Goal: Task Accomplishment & Management: Use online tool/utility

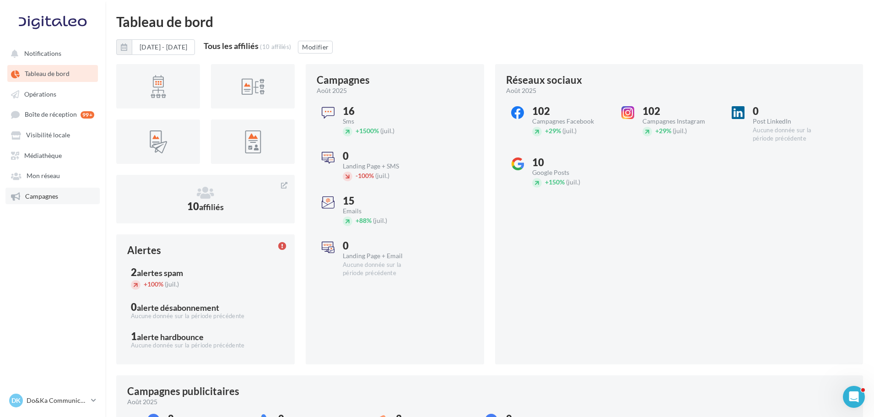
click at [74, 191] on link "Campagnes" at bounding box center [52, 196] width 94 height 16
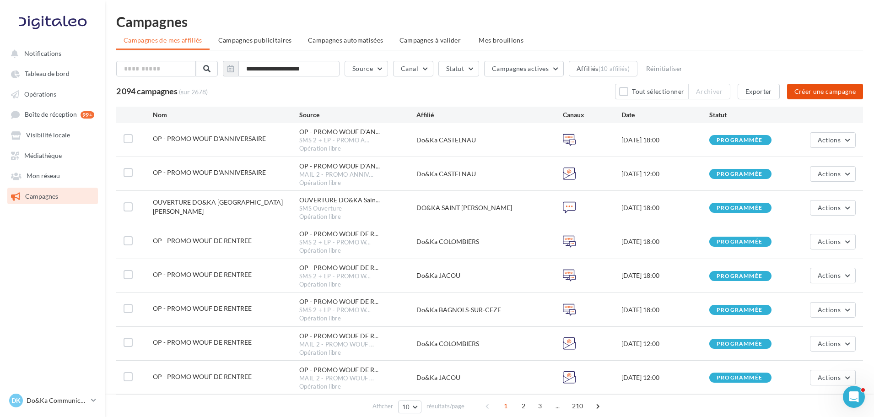
click at [841, 92] on button "Créer une campagne" at bounding box center [825, 92] width 76 height 16
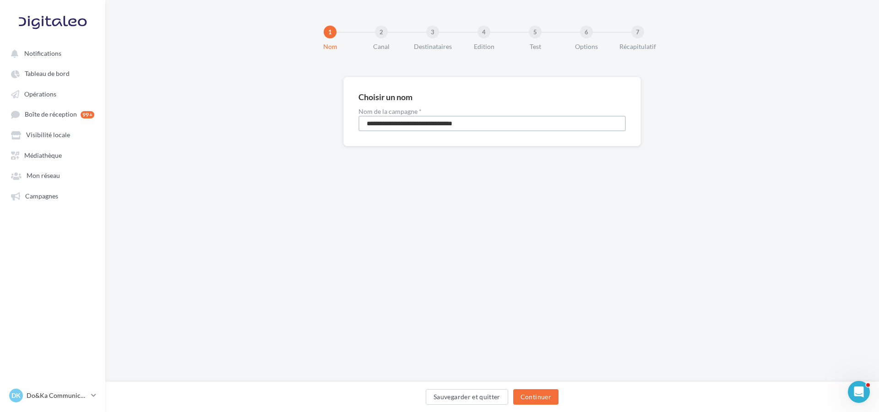
drag, startPoint x: 538, startPoint y: 124, endPoint x: 290, endPoint y: 125, distance: 247.6
click at [290, 125] on div "**********" at bounding box center [492, 126] width 774 height 99
type input "******"
click at [408, 304] on div "1 Nom 2 Canal 3 Destinataires 4 Edition 5 Test 6 Options 7 Récapitulatif Choisi…" at bounding box center [492, 191] width 774 height 382
click at [535, 390] on button "Continuer" at bounding box center [535, 398] width 45 height 16
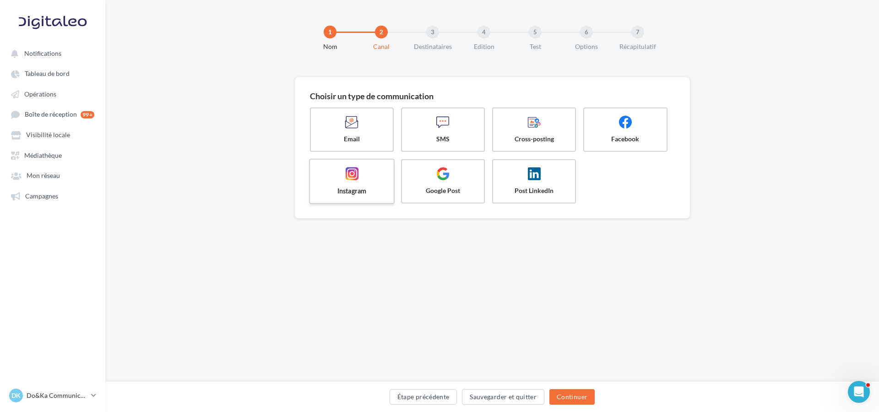
click at [376, 196] on label "Instagram" at bounding box center [352, 181] width 86 height 45
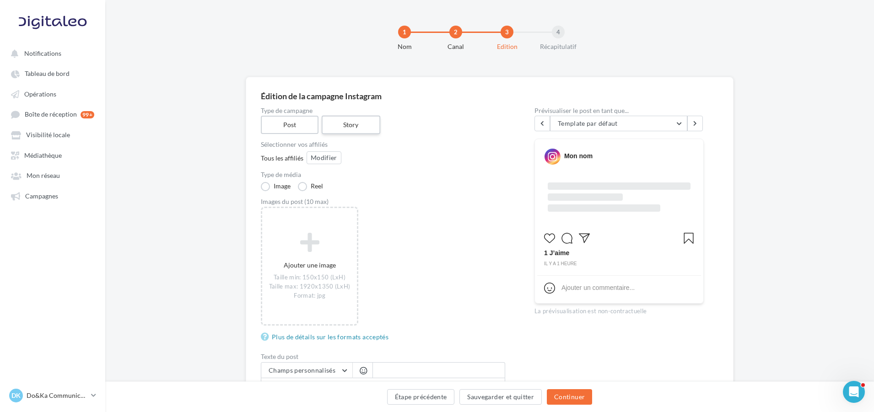
click at [370, 121] on label "Story" at bounding box center [350, 125] width 59 height 19
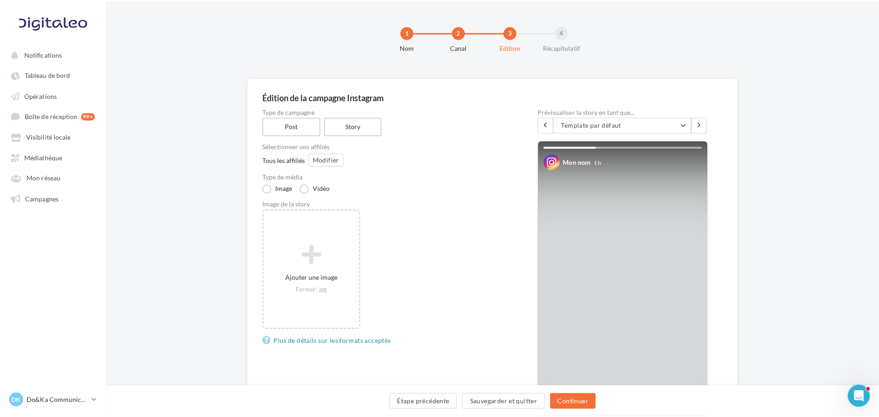
scroll to position [46, 0]
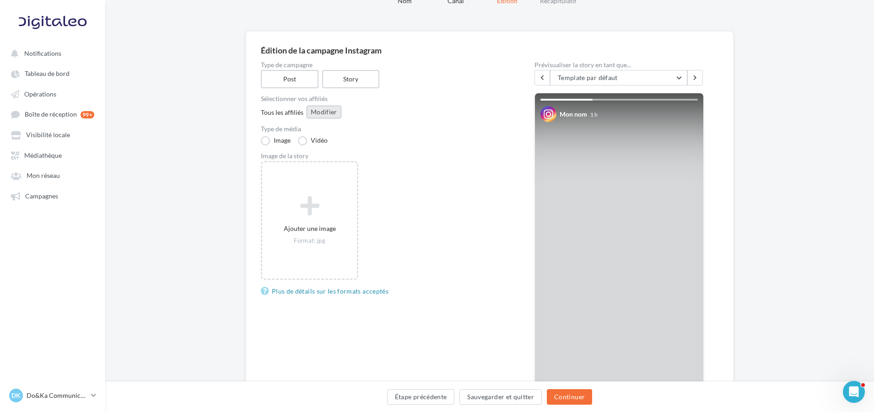
click at [330, 118] on button "Modifier" at bounding box center [324, 112] width 35 height 13
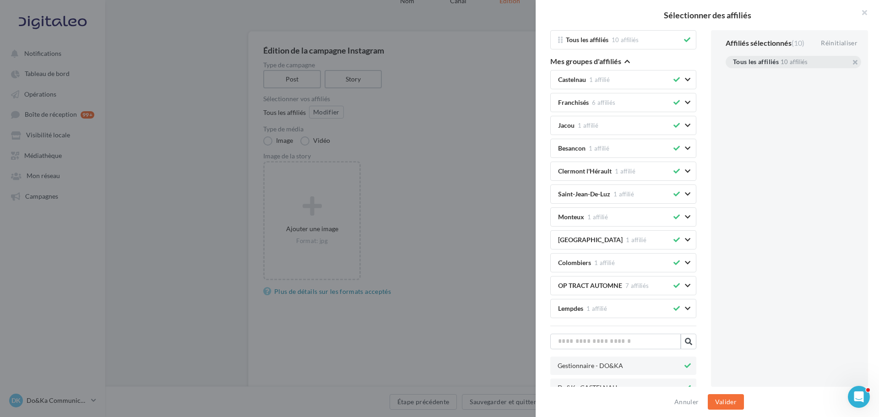
click at [855, 63] on div "Tous les affiliés 10 affiliés" at bounding box center [793, 62] width 135 height 12
click at [733, 73] on button "button" at bounding box center [733, 73] width 0 height 0
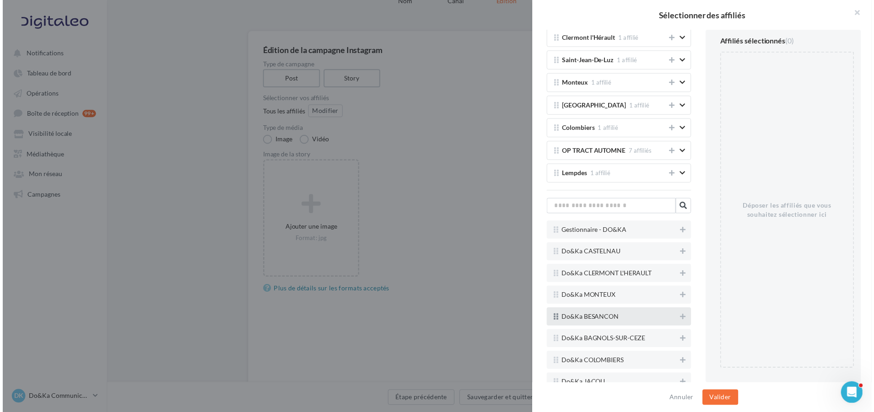
scroll to position [137, 0]
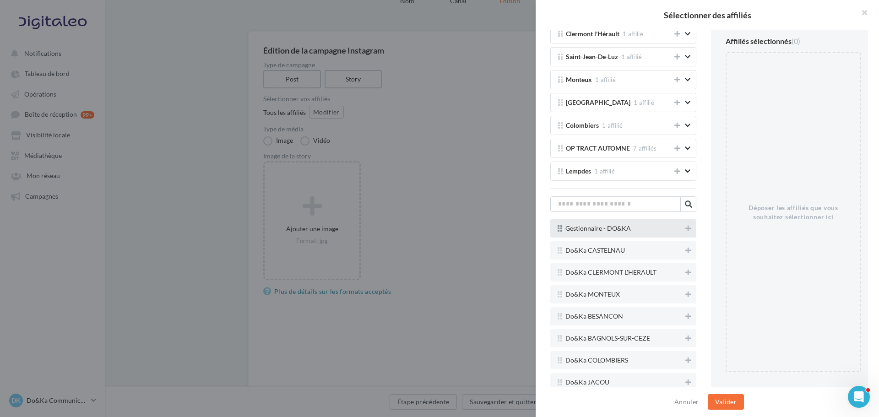
click at [683, 234] on div at bounding box center [687, 229] width 9 height 13
click at [685, 229] on icon at bounding box center [687, 228] width 5 height 6
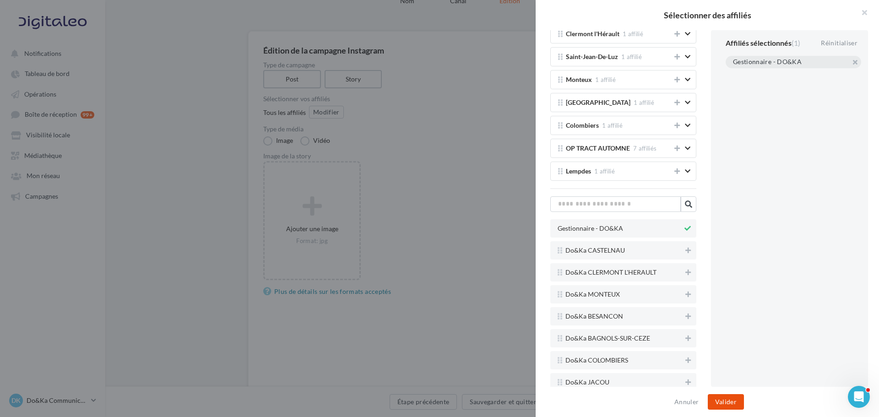
click at [725, 401] on button "Valider" at bounding box center [726, 402] width 36 height 16
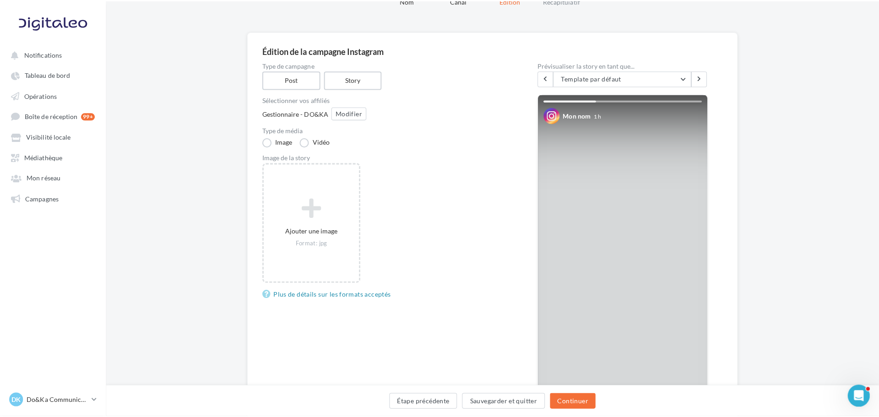
scroll to position [0, 0]
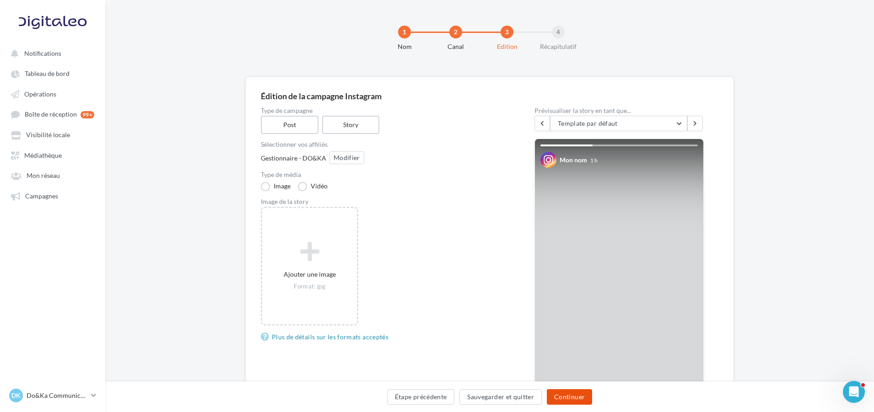
click at [560, 395] on button "Continuer" at bounding box center [569, 398] width 45 height 16
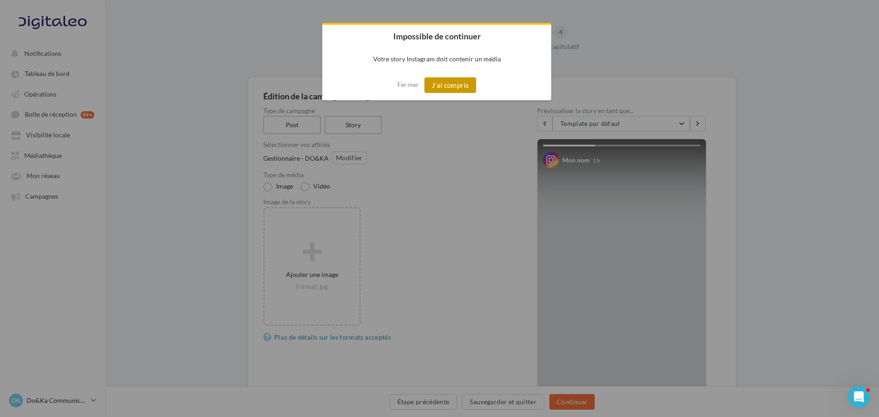
click at [440, 91] on button "J'ai compris" at bounding box center [450, 85] width 52 height 16
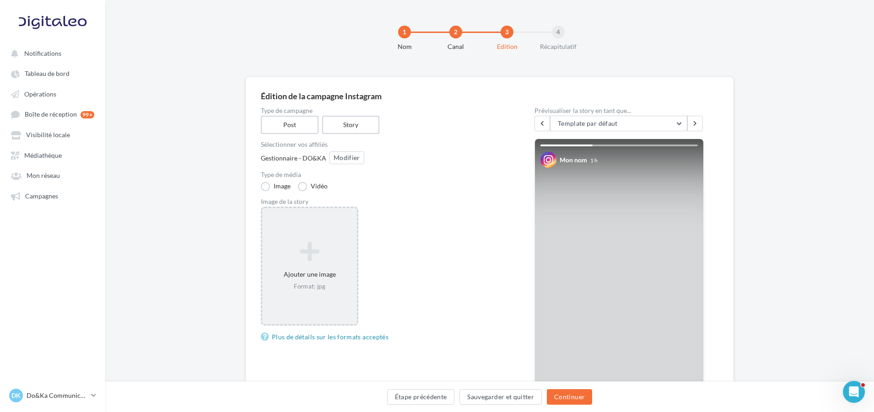
click at [346, 236] on div "Ajouter une image Format: jpg" at bounding box center [309, 266] width 97 height 119
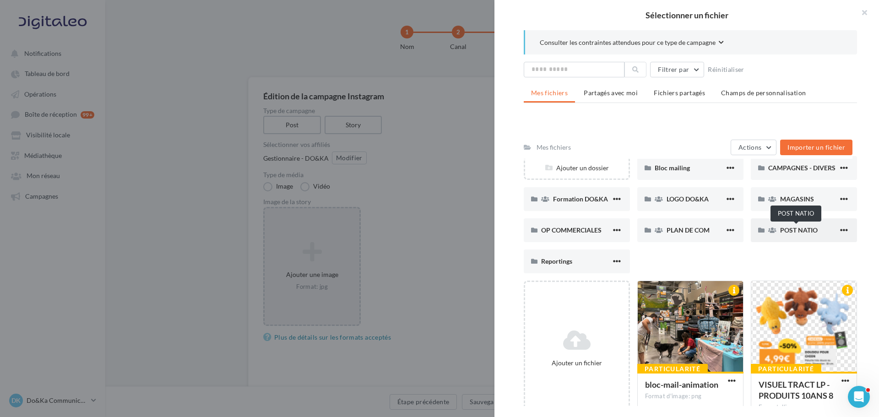
click at [793, 227] on span "POST NATIO" at bounding box center [799, 230] width 38 height 8
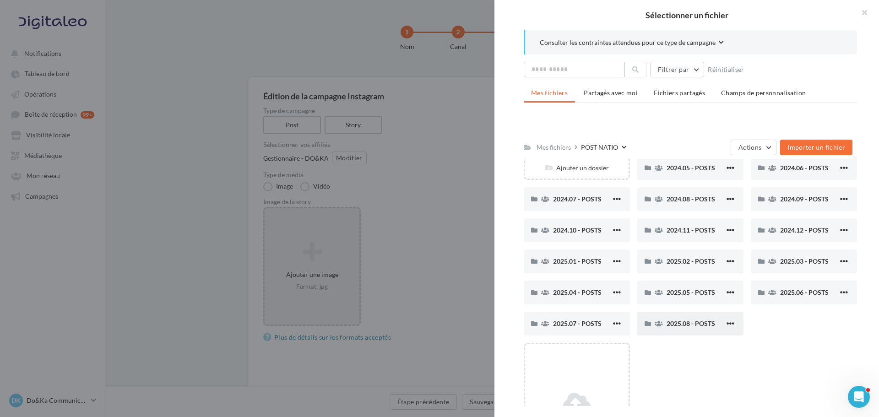
click at [681, 328] on div "2025.08 - POSTS" at bounding box center [695, 323] width 58 height 9
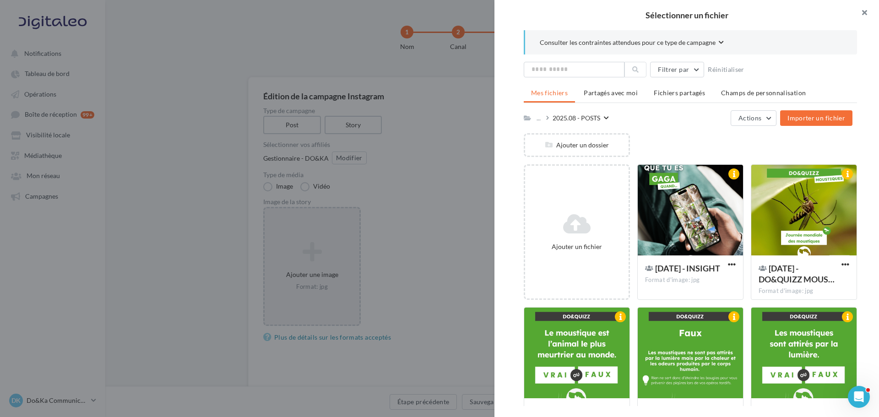
click at [866, 10] on button "button" at bounding box center [860, 13] width 37 height 27
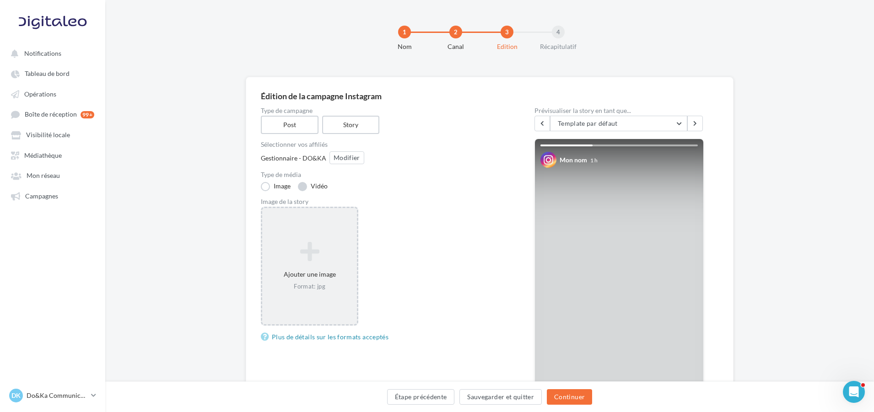
click at [309, 189] on label "Vidéo" at bounding box center [313, 186] width 30 height 9
click at [301, 263] on div "Ajouter une vidéo Format: mp4, quicktime Taille min: 1 pixels de largeur Taille…" at bounding box center [309, 266] width 95 height 85
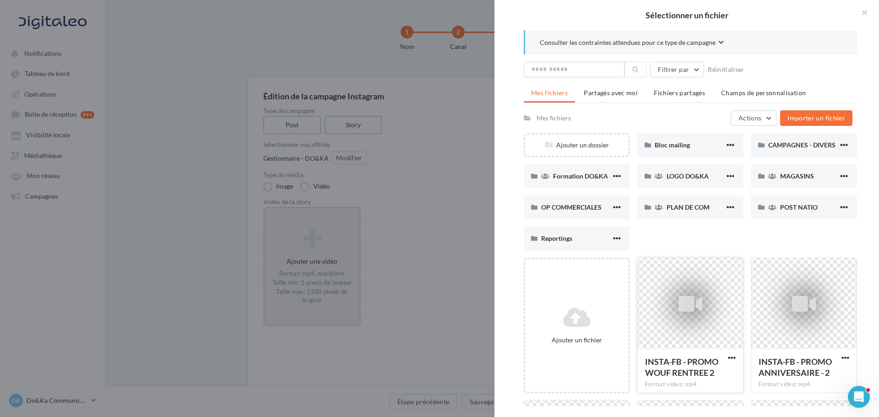
click at [677, 279] on div at bounding box center [690, 304] width 105 height 92
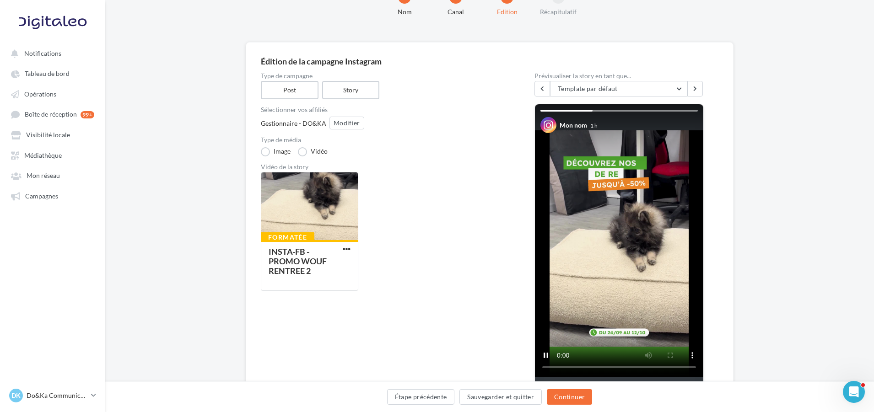
scroll to position [23, 0]
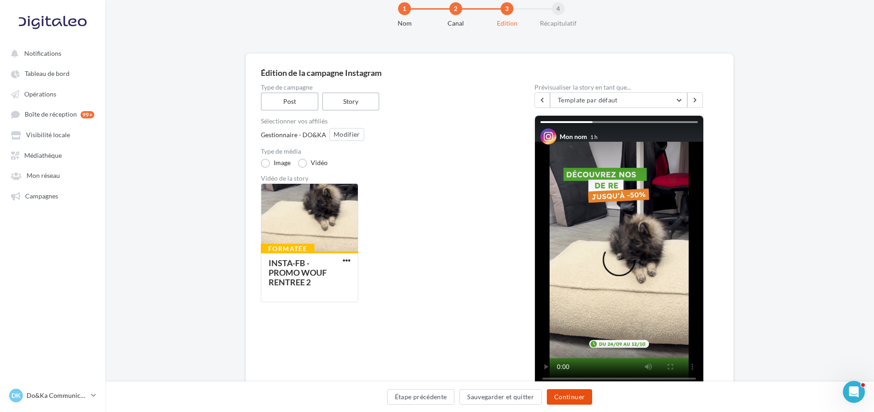
drag, startPoint x: 560, startPoint y: 393, endPoint x: 549, endPoint y: 378, distance: 19.0
click at [560, 394] on button "Continuer" at bounding box center [569, 398] width 45 height 16
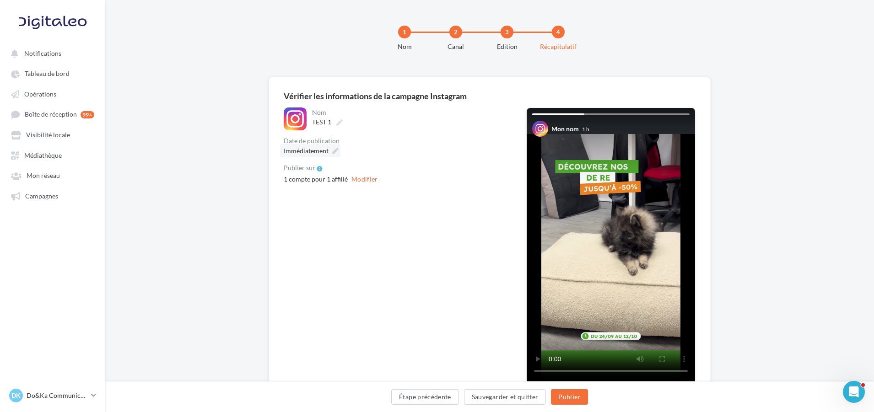
click at [334, 150] on icon at bounding box center [335, 151] width 6 height 6
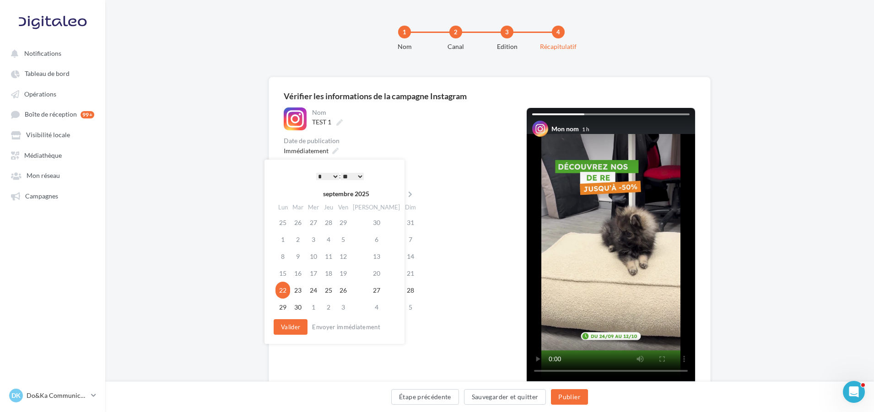
click at [501, 174] on div "1 compte pour 1 affilié Modifier" at bounding box center [398, 179] width 228 height 11
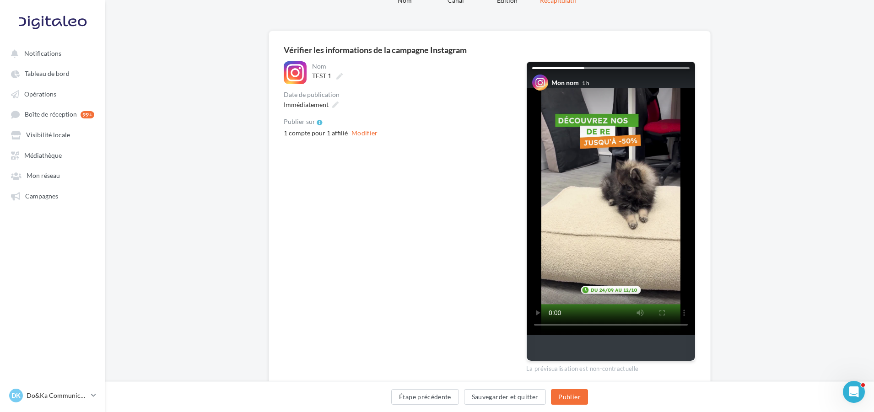
scroll to position [84, 0]
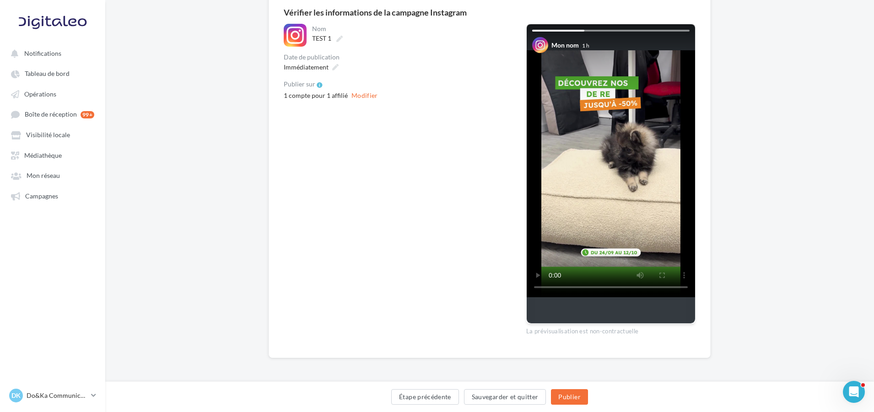
click at [460, 392] on div "Étape précédente Sauvegarder et quitter Publier" at bounding box center [490, 399] width 754 height 19
click at [449, 396] on button "Étape précédente" at bounding box center [425, 398] width 68 height 16
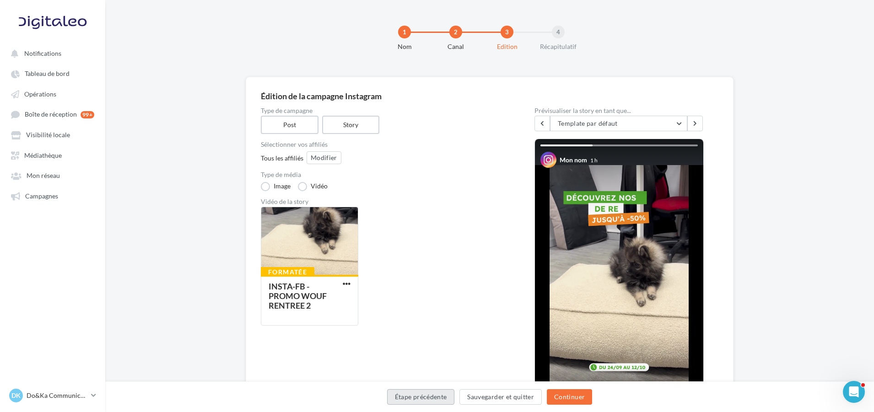
click at [446, 397] on button "Étape précédente" at bounding box center [421, 398] width 68 height 16
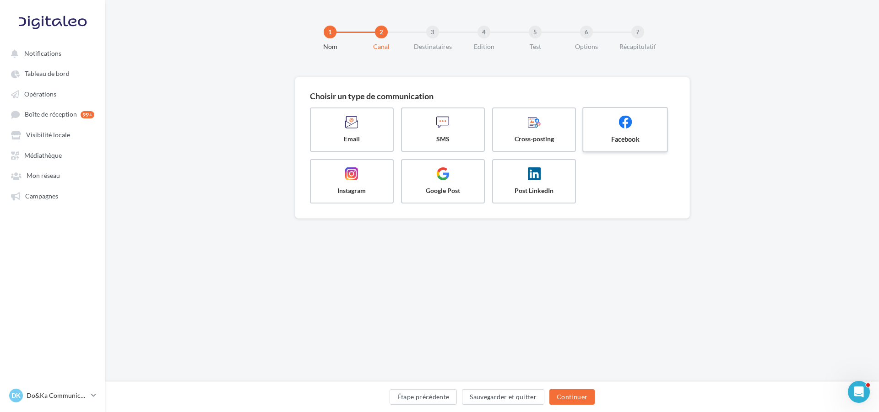
click at [597, 132] on label "Facebook" at bounding box center [625, 129] width 86 height 45
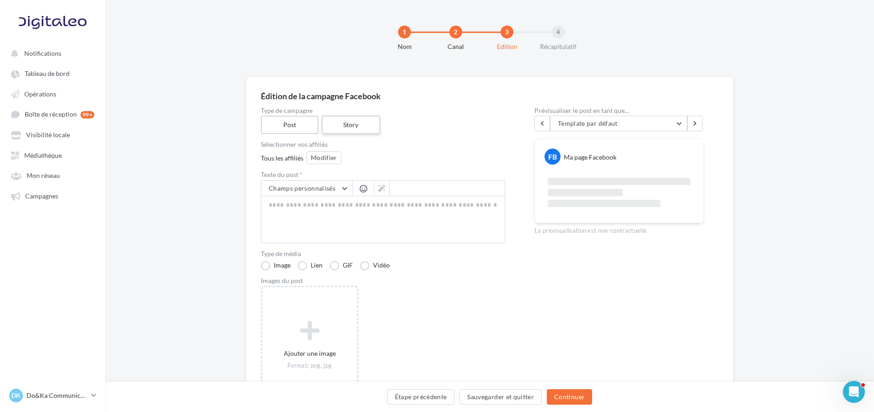
click at [355, 126] on label "Story" at bounding box center [350, 125] width 59 height 19
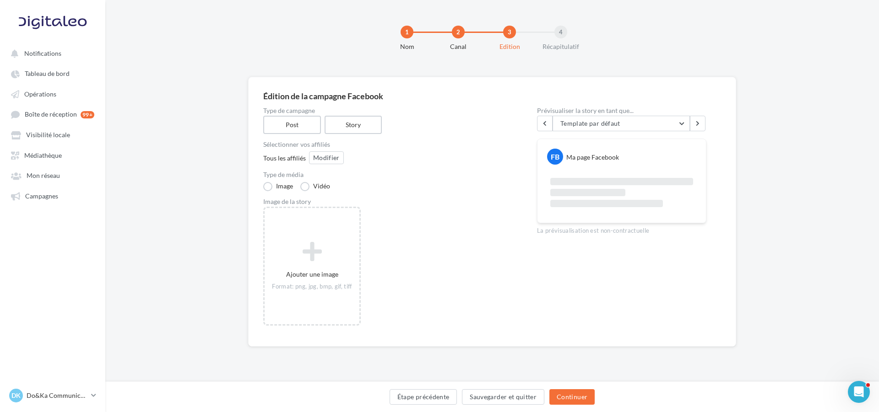
click at [419, 145] on div "Sélectionner vos affiliés" at bounding box center [385, 144] width 244 height 6
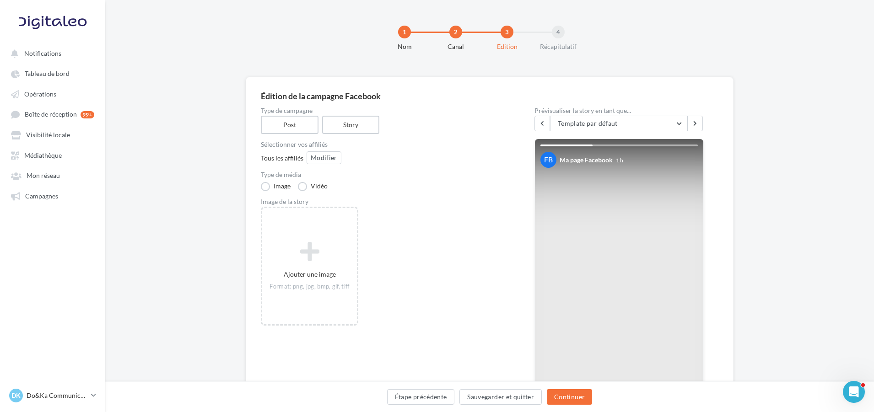
click at [769, 92] on div "Édition de la campagne Facebook Type de campagne Post Story Sélectionner vos af…" at bounding box center [489, 290] width 769 height 426
